Goal: Task Accomplishment & Management: Complete application form

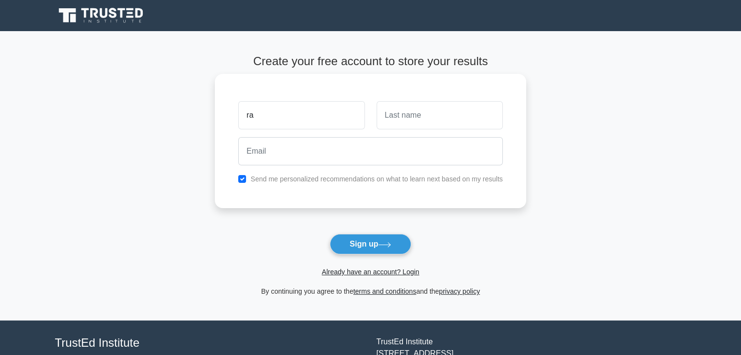
type input "r"
type input "[PERSON_NAME]"
click at [441, 117] on input "text" at bounding box center [439, 115] width 126 height 28
type input "Ben"
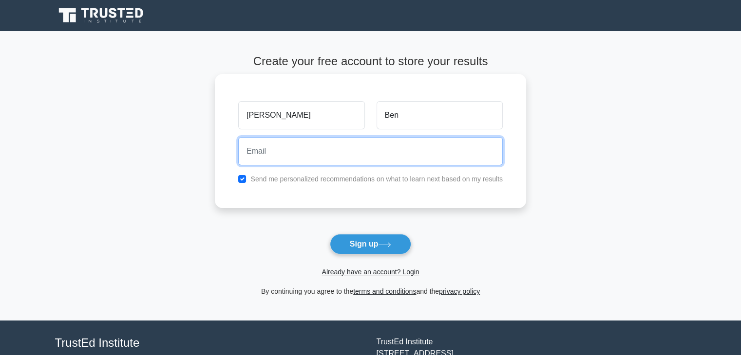
click at [392, 157] on input "email" at bounding box center [370, 151] width 264 height 28
click at [392, 157] on input "benrashika5'" at bounding box center [370, 151] width 264 height 28
drag, startPoint x: 392, startPoint y: 157, endPoint x: 399, endPoint y: 154, distance: 7.4
click at [399, 154] on input "benrashika5'" at bounding box center [370, 151] width 264 height 28
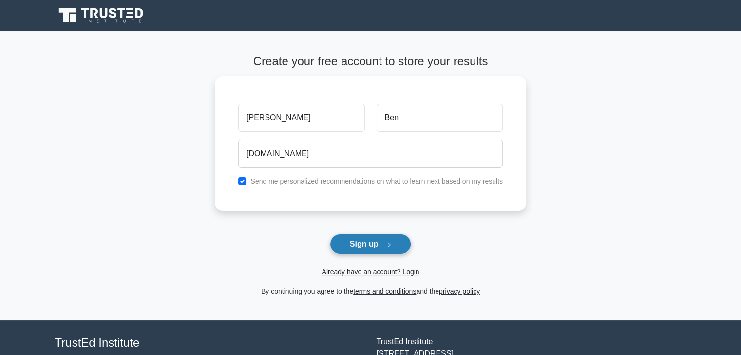
click at [362, 242] on button "Sign up" at bounding box center [371, 244] width 82 height 20
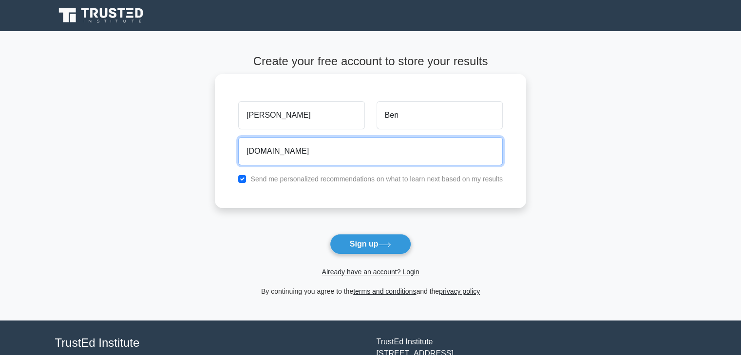
click at [286, 150] on input "[DOMAIN_NAME]" at bounding box center [370, 151] width 264 height 28
click at [330, 234] on button "Sign up" at bounding box center [371, 244] width 82 height 20
type input "[DOMAIN_NAME]"
